Goal: Find specific page/section: Find specific page/section

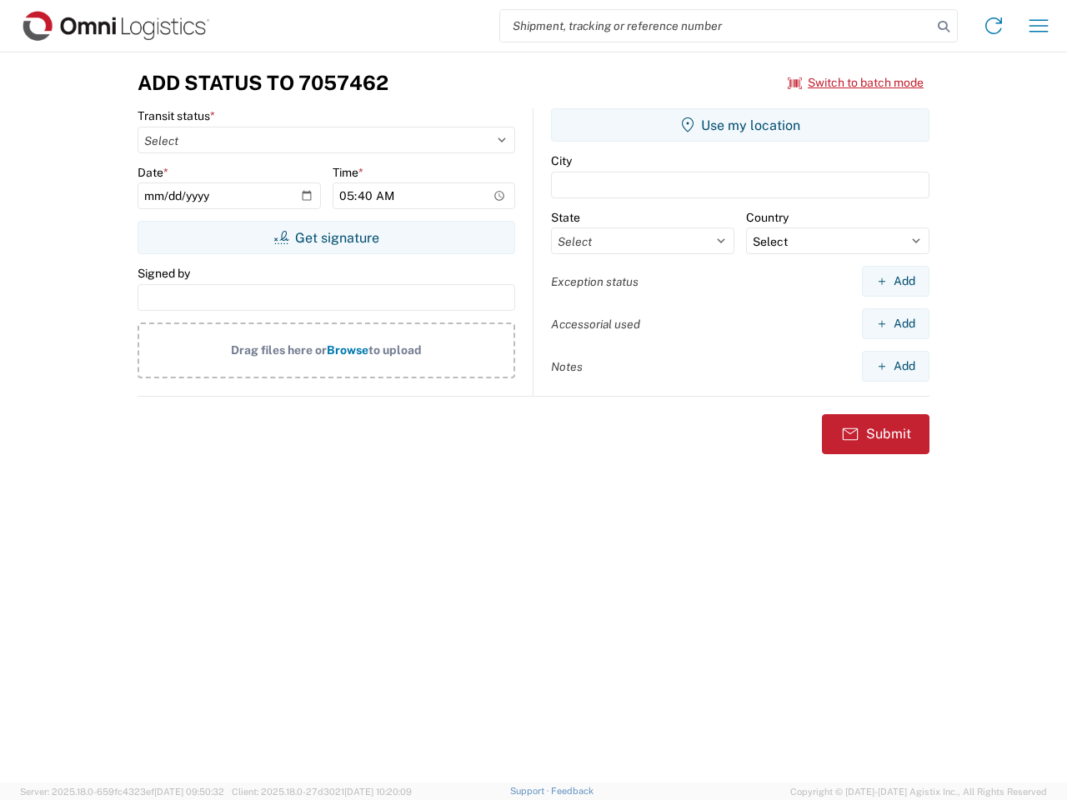
click at [716, 26] on input "search" at bounding box center [716, 26] width 432 height 32
click at [944, 27] on icon at bounding box center [943, 26] width 23 height 23
click at [994, 26] on icon at bounding box center [993, 26] width 27 height 27
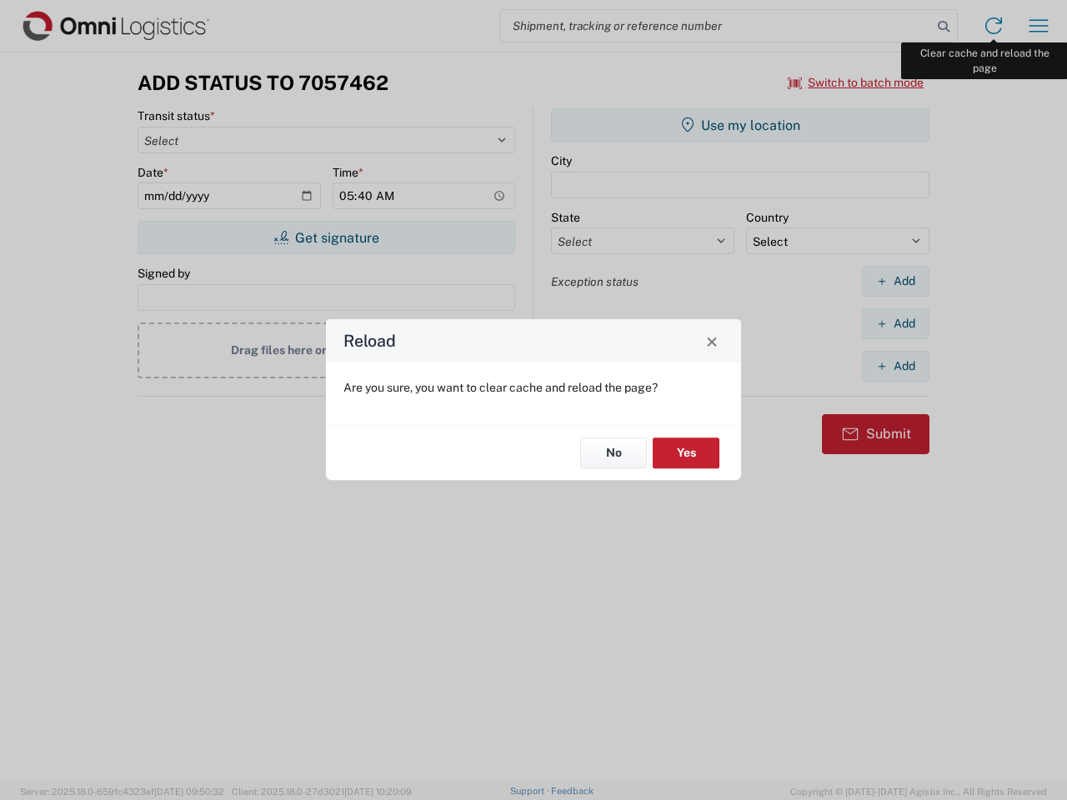
click at [1039, 26] on div "Reload Are you sure, you want to clear cache and reload the page? No Yes" at bounding box center [533, 400] width 1067 height 800
click at [856, 83] on div "Reload Are you sure, you want to clear cache and reload the page? No Yes" at bounding box center [533, 400] width 1067 height 800
click at [326, 238] on div "Reload Are you sure, you want to clear cache and reload the page? No Yes" at bounding box center [533, 400] width 1067 height 800
click at [740, 125] on div "Reload Are you sure, you want to clear cache and reload the page? No Yes" at bounding box center [533, 400] width 1067 height 800
click at [895, 281] on div "Reload Are you sure, you want to clear cache and reload the page? No Yes" at bounding box center [533, 400] width 1067 height 800
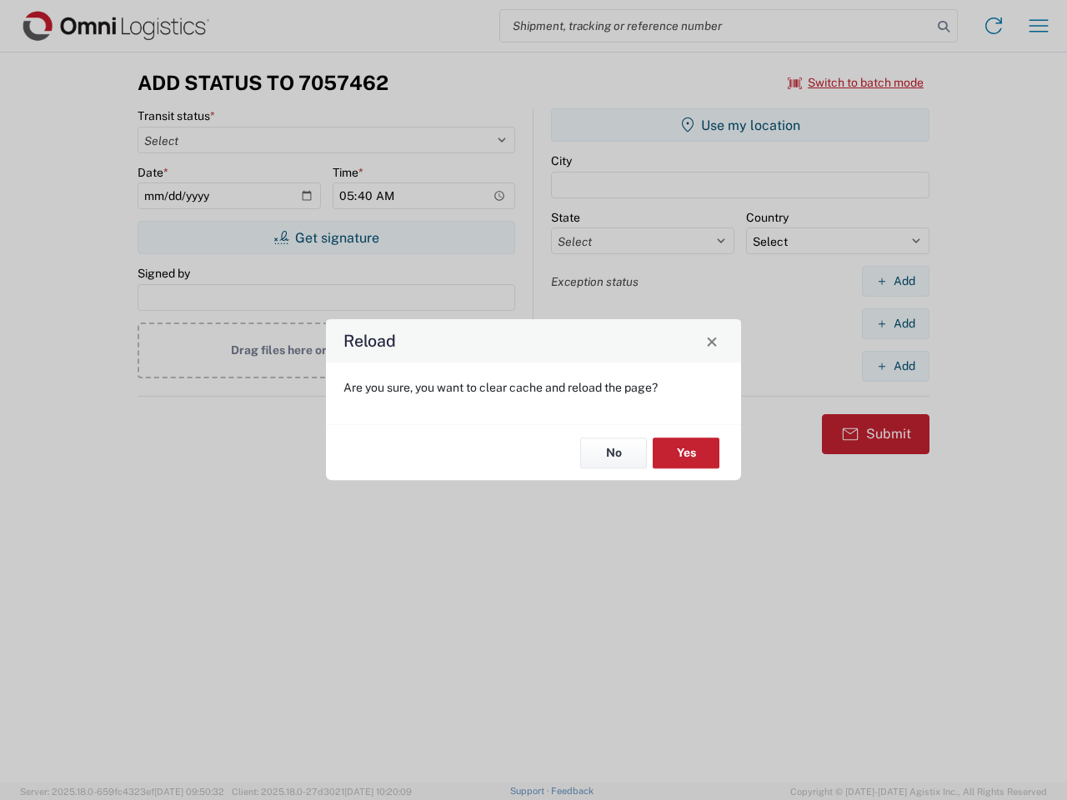
click at [895, 323] on div "Reload Are you sure, you want to clear cache and reload the page? No Yes" at bounding box center [533, 400] width 1067 height 800
click at [895, 366] on div "Reload Are you sure, you want to clear cache and reload the page? No Yes" at bounding box center [533, 400] width 1067 height 800
